Goal: Task Accomplishment & Management: Manage account settings

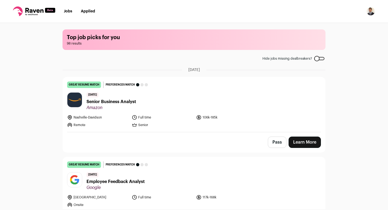
click at [86, 59] on main "Top job picks for you 98 results Hide jobs missing dealbreakers? [DATE] great r…" at bounding box center [194, 116] width 276 height 186
click at [370, 11] on img "Open dropdown" at bounding box center [370, 11] width 9 height 9
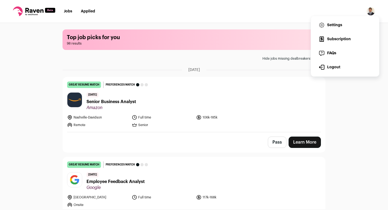
click at [341, 26] on link "Settings" at bounding box center [345, 25] width 60 height 13
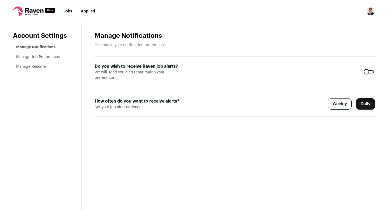
click at [334, 98] on label "Weekly" at bounding box center [340, 103] width 24 height 11
click at [58, 57] on link "Manage Job Preferences" at bounding box center [38, 57] width 44 height 4
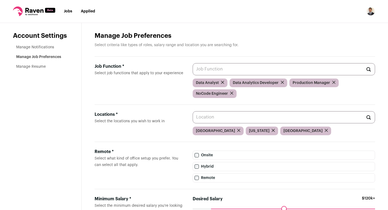
click at [332, 84] on icon "submit" at bounding box center [333, 82] width 3 height 3
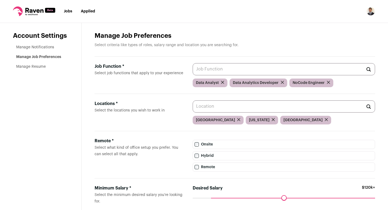
click at [280, 67] on input "Job Function * Select job functions that apply to your experience" at bounding box center [284, 69] width 182 height 12
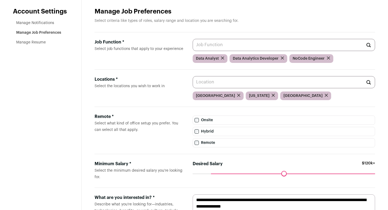
click at [182, 65] on div "Job Function * Select job functions that apply to your experience AR/VR Enginee…" at bounding box center [235, 50] width 280 height 37
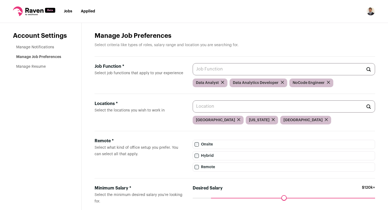
click at [216, 70] on input "Job Function * Select job functions that apply to your experience" at bounding box center [284, 69] width 182 height 12
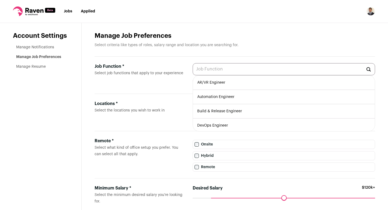
click at [219, 50] on header "Manage Job Preferences Select criteria like types of roles, salary range and lo…" at bounding box center [235, 44] width 280 height 25
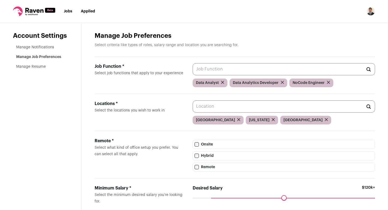
click at [218, 70] on input "Job Function * Select job functions that apply to your experience" at bounding box center [284, 69] width 182 height 12
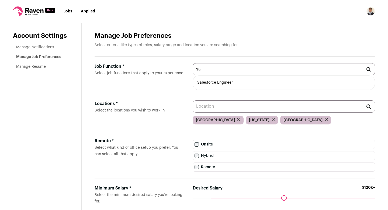
type input "s"
type input "g"
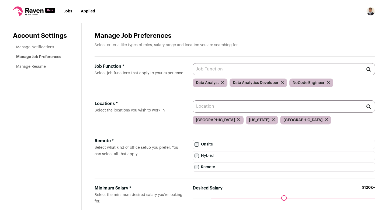
click at [67, 13] on link "Jobs" at bounding box center [68, 11] width 8 height 4
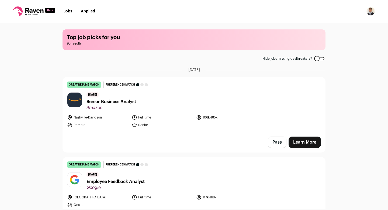
click at [301, 143] on link "Learn More" at bounding box center [305, 141] width 32 height 11
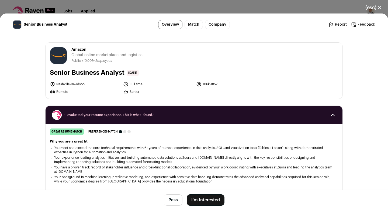
click at [205, 197] on button "I'm Interested" at bounding box center [206, 199] width 38 height 11
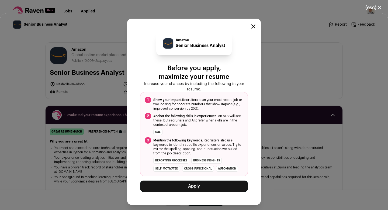
click at [200, 186] on button "Apply" at bounding box center [194, 185] width 108 height 11
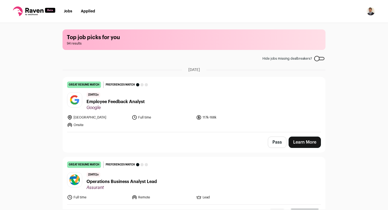
click at [305, 145] on link "Learn More" at bounding box center [305, 141] width 32 height 11
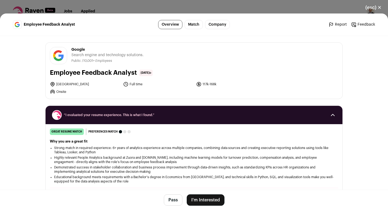
click at [195, 199] on button "I'm Interested" at bounding box center [206, 199] width 38 height 11
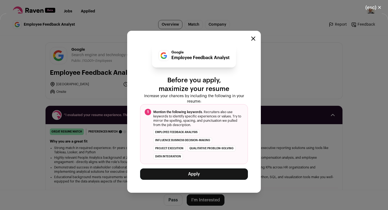
click at [182, 176] on button "Apply" at bounding box center [194, 173] width 108 height 11
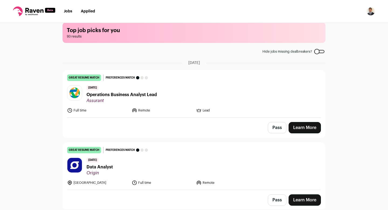
scroll to position [9, 0]
